Goal: Navigation & Orientation: Go to known website

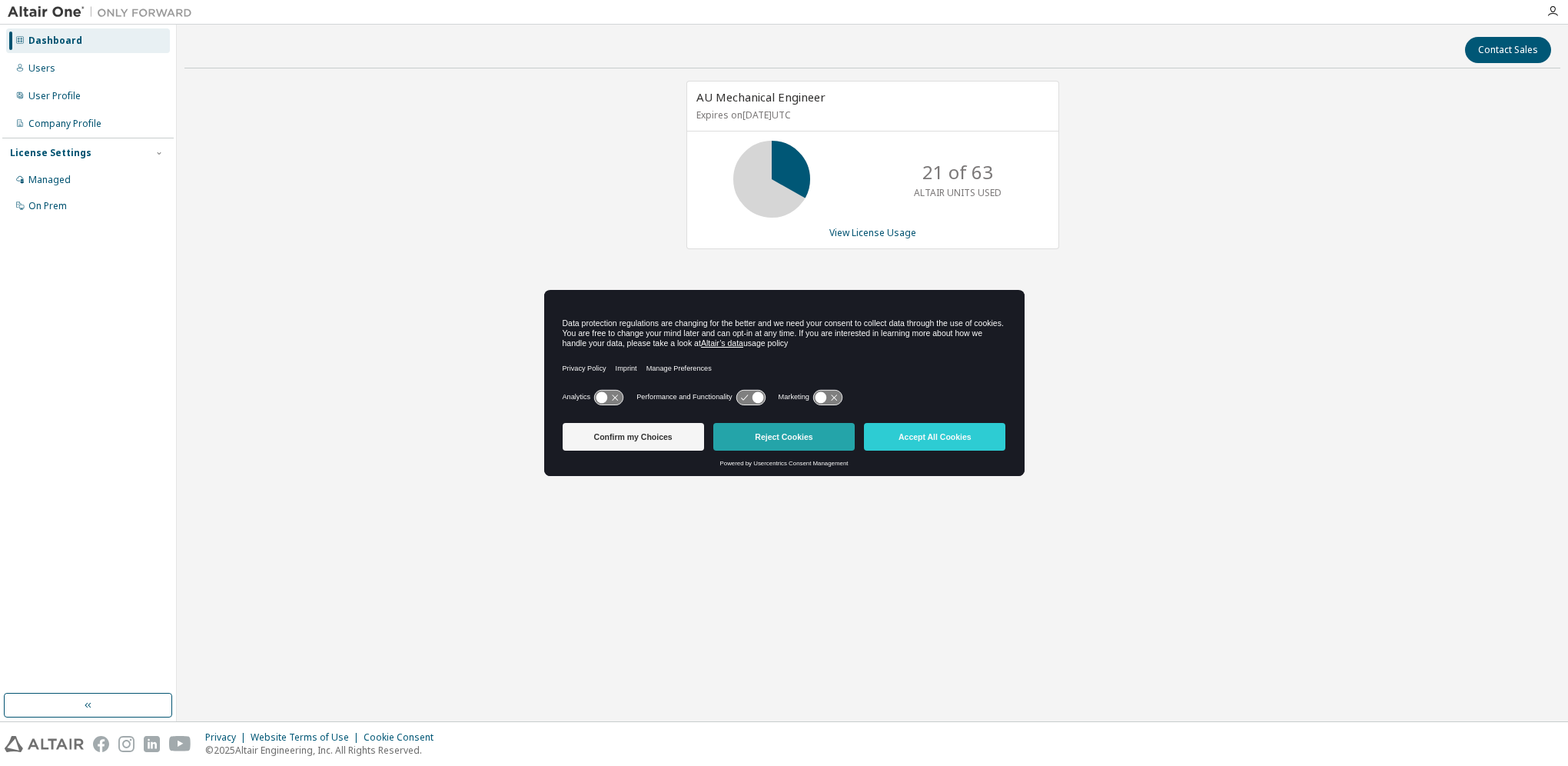
click at [768, 446] on button "Reject Cookies" at bounding box center [784, 436] width 141 height 28
